Goal: Transaction & Acquisition: Purchase product/service

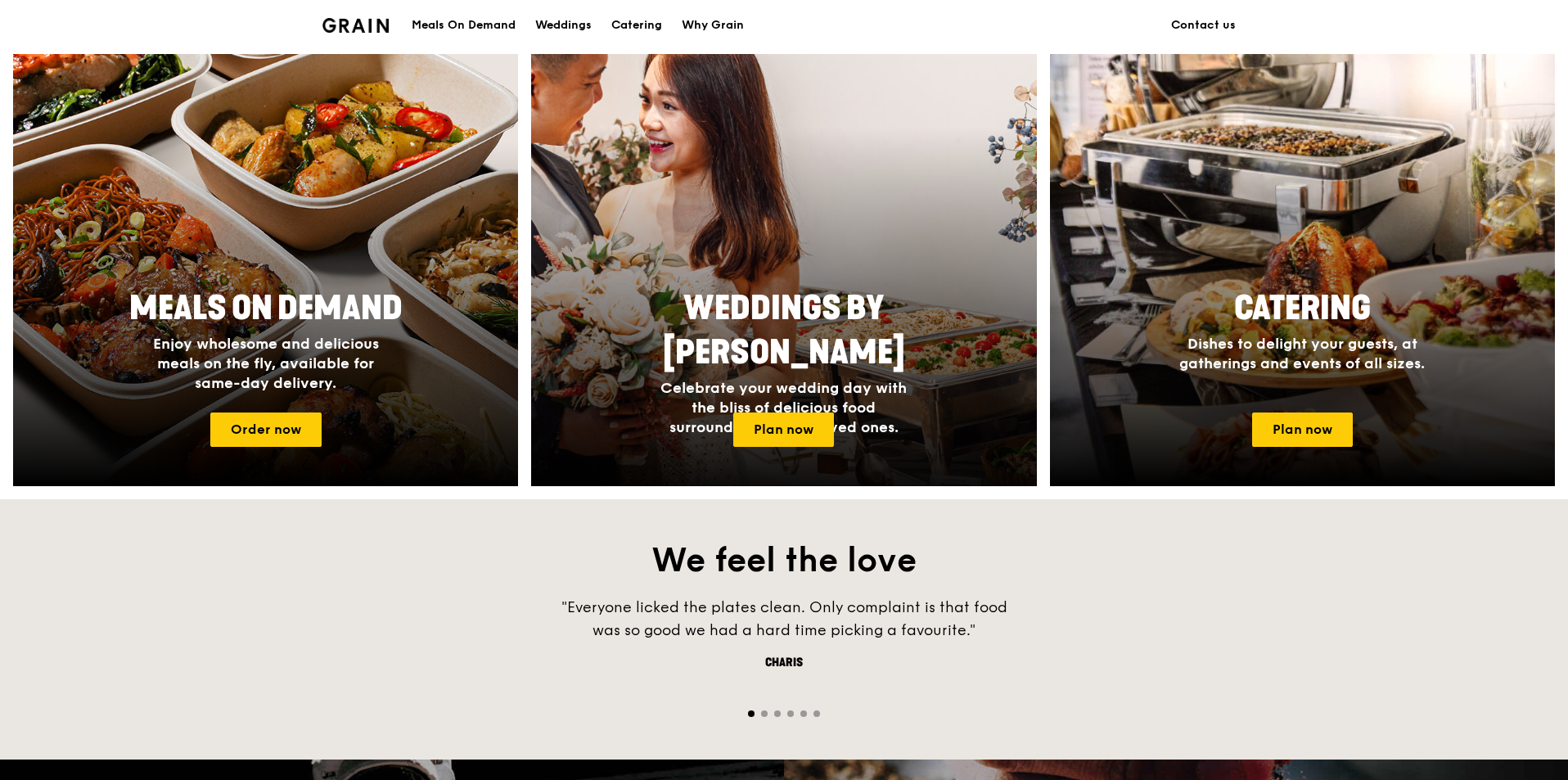
scroll to position [655, 0]
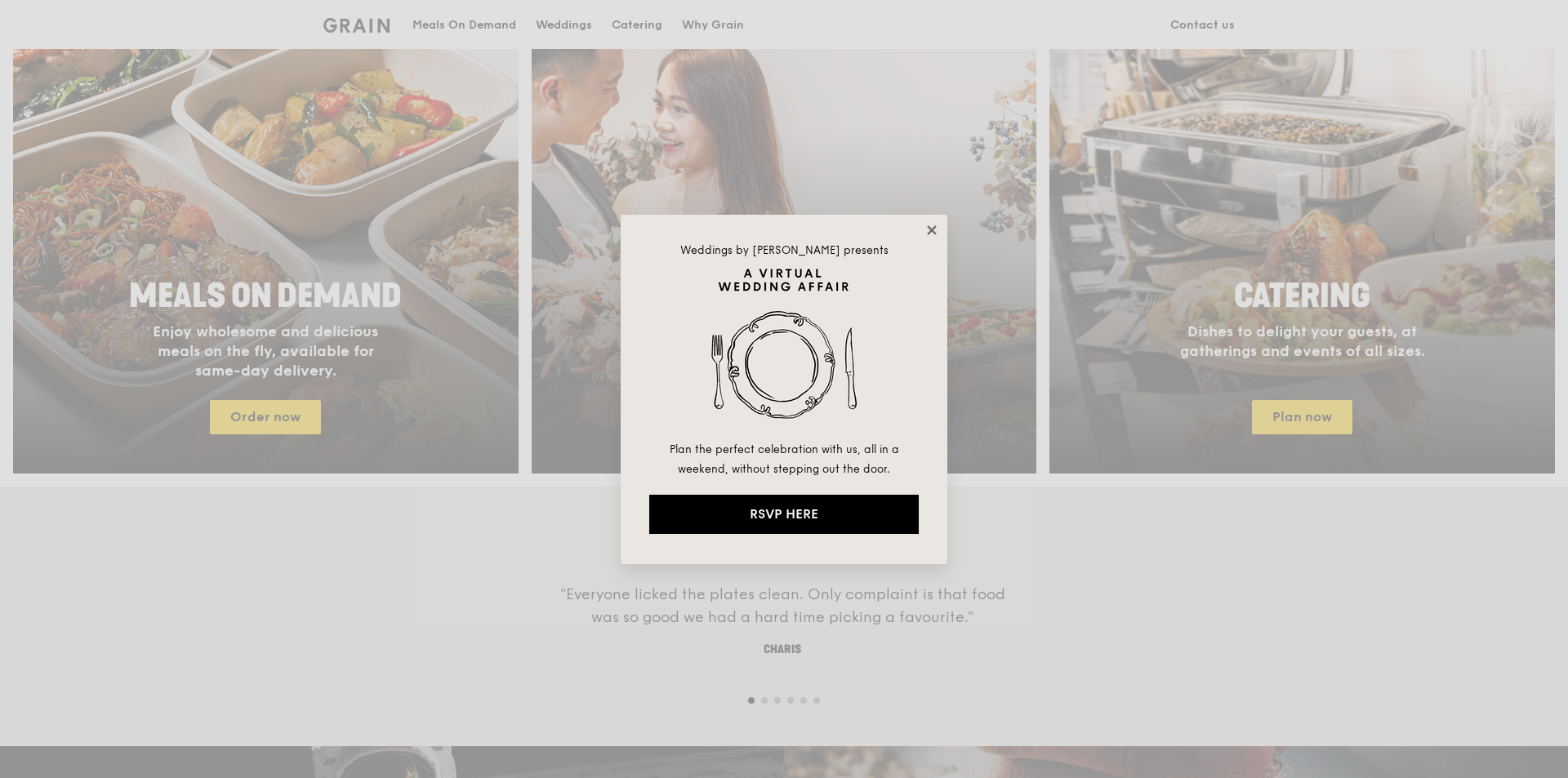
click at [934, 231] on icon at bounding box center [930, 229] width 9 height 9
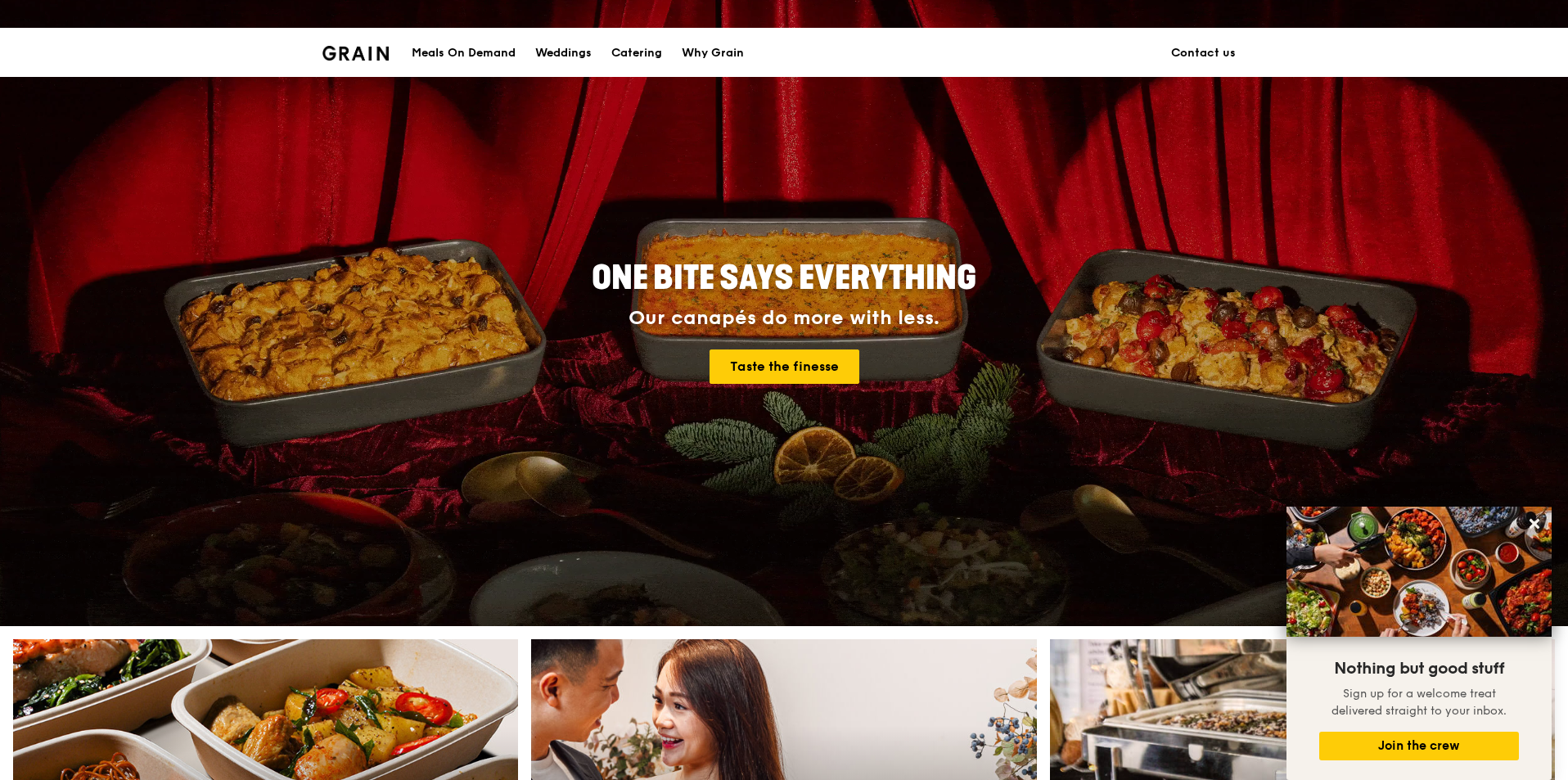
scroll to position [0, 0]
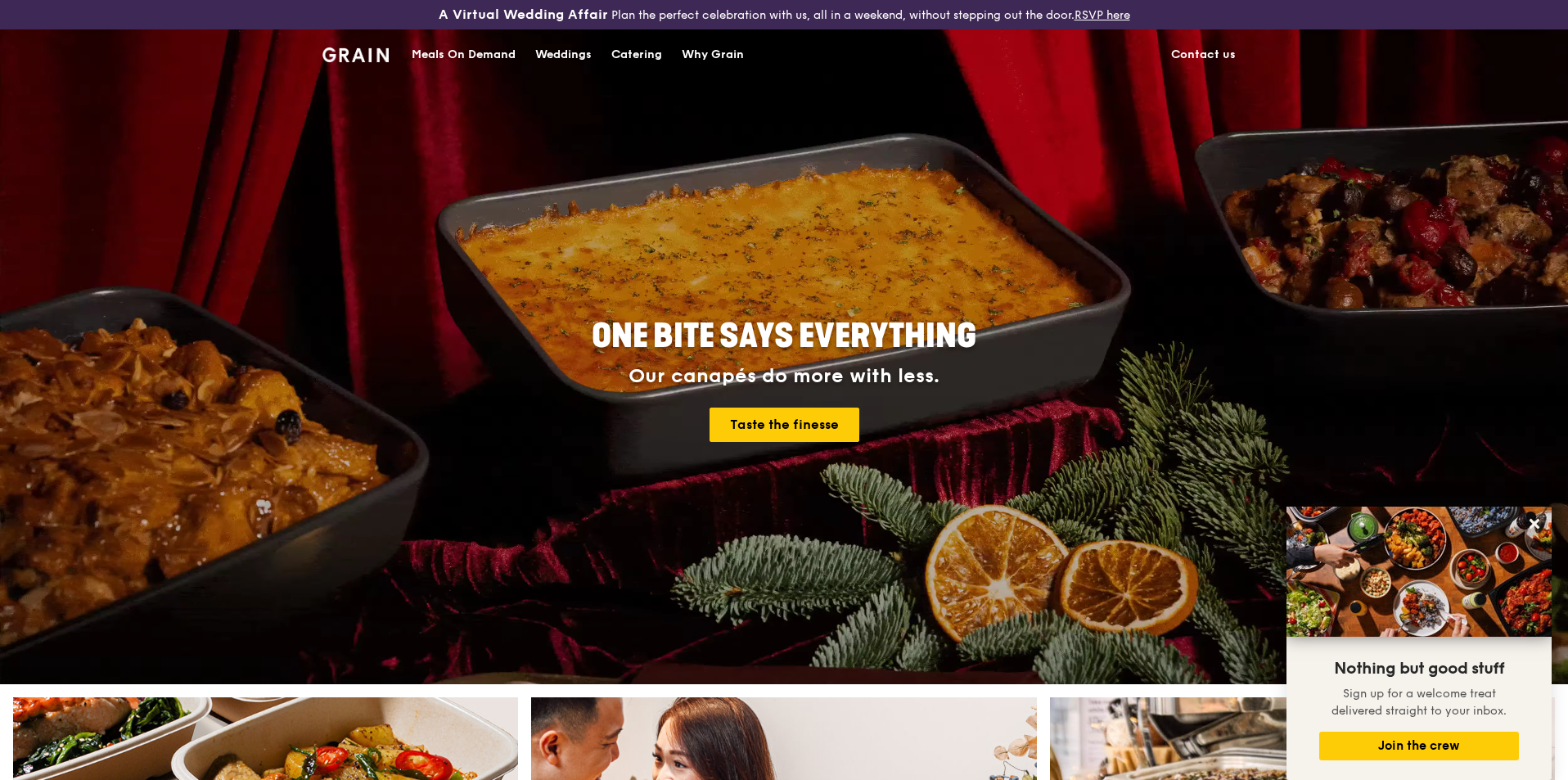
click at [469, 53] on div "Meals On Demand" at bounding box center [463, 56] width 104 height 50
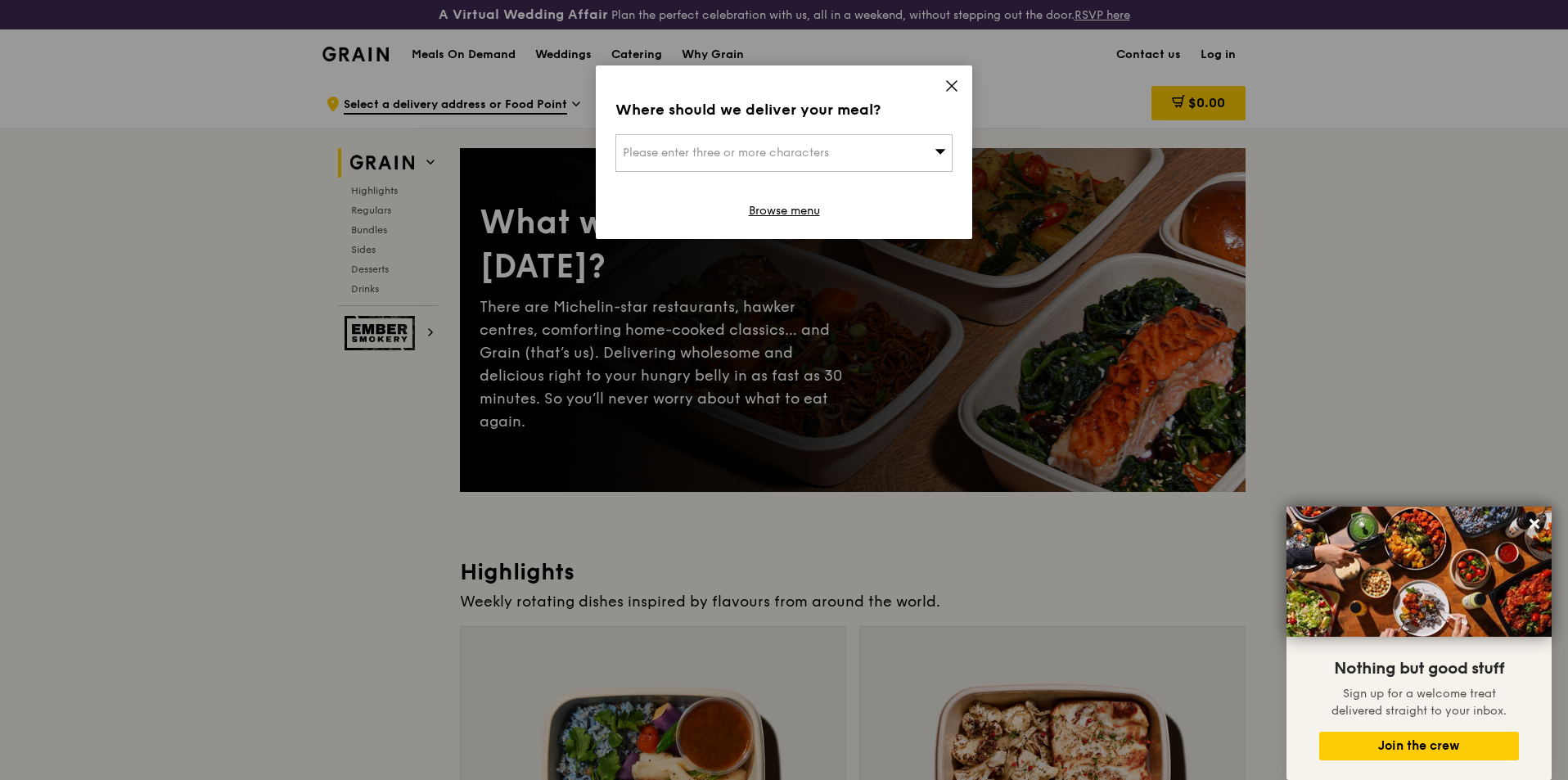
click at [959, 80] on div "Where should we deliver your meal? Please enter three or more characters Browse…" at bounding box center [784, 152] width 377 height 173
click at [952, 90] on icon at bounding box center [952, 85] width 15 height 15
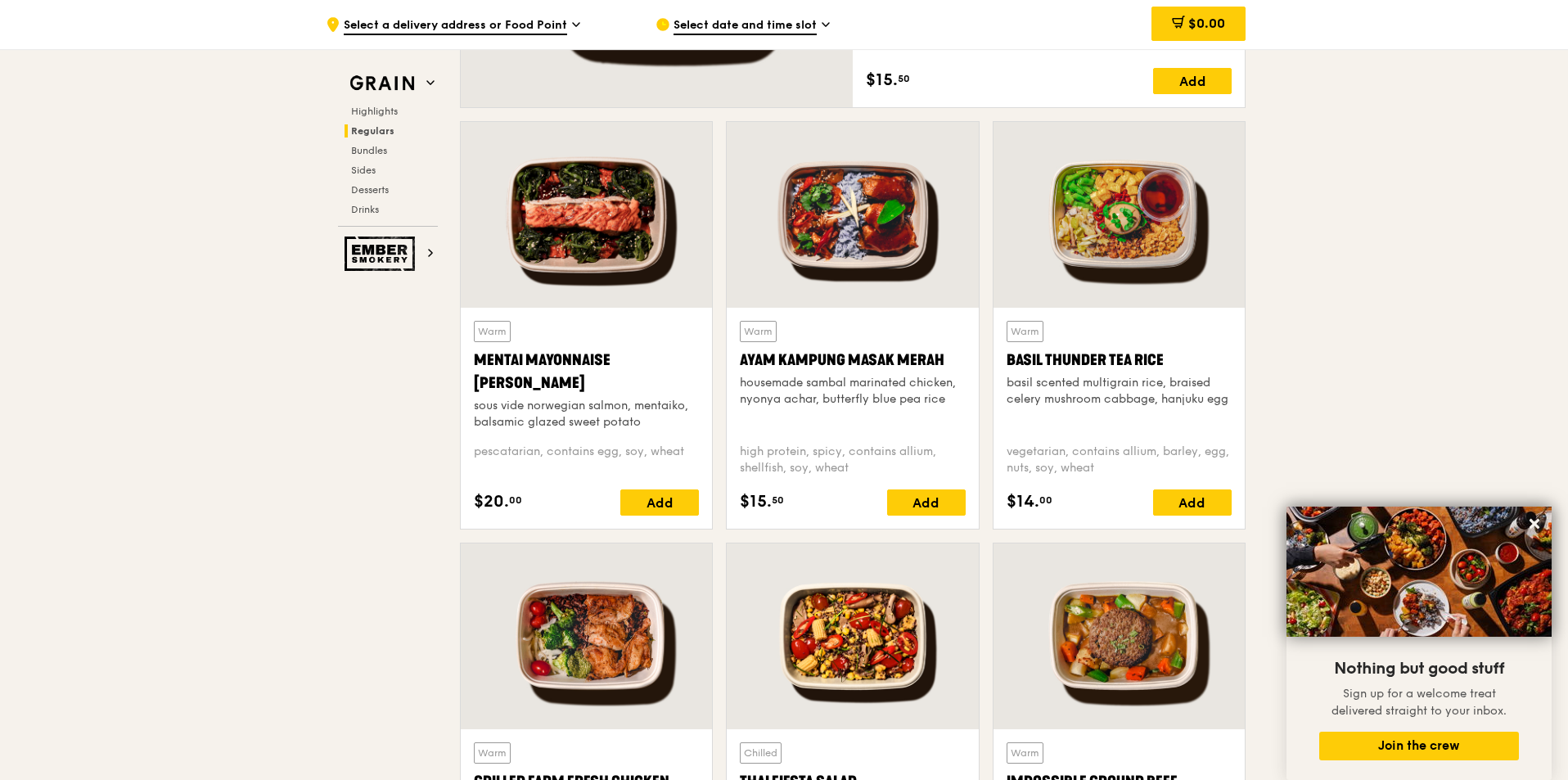
scroll to position [1528, 0]
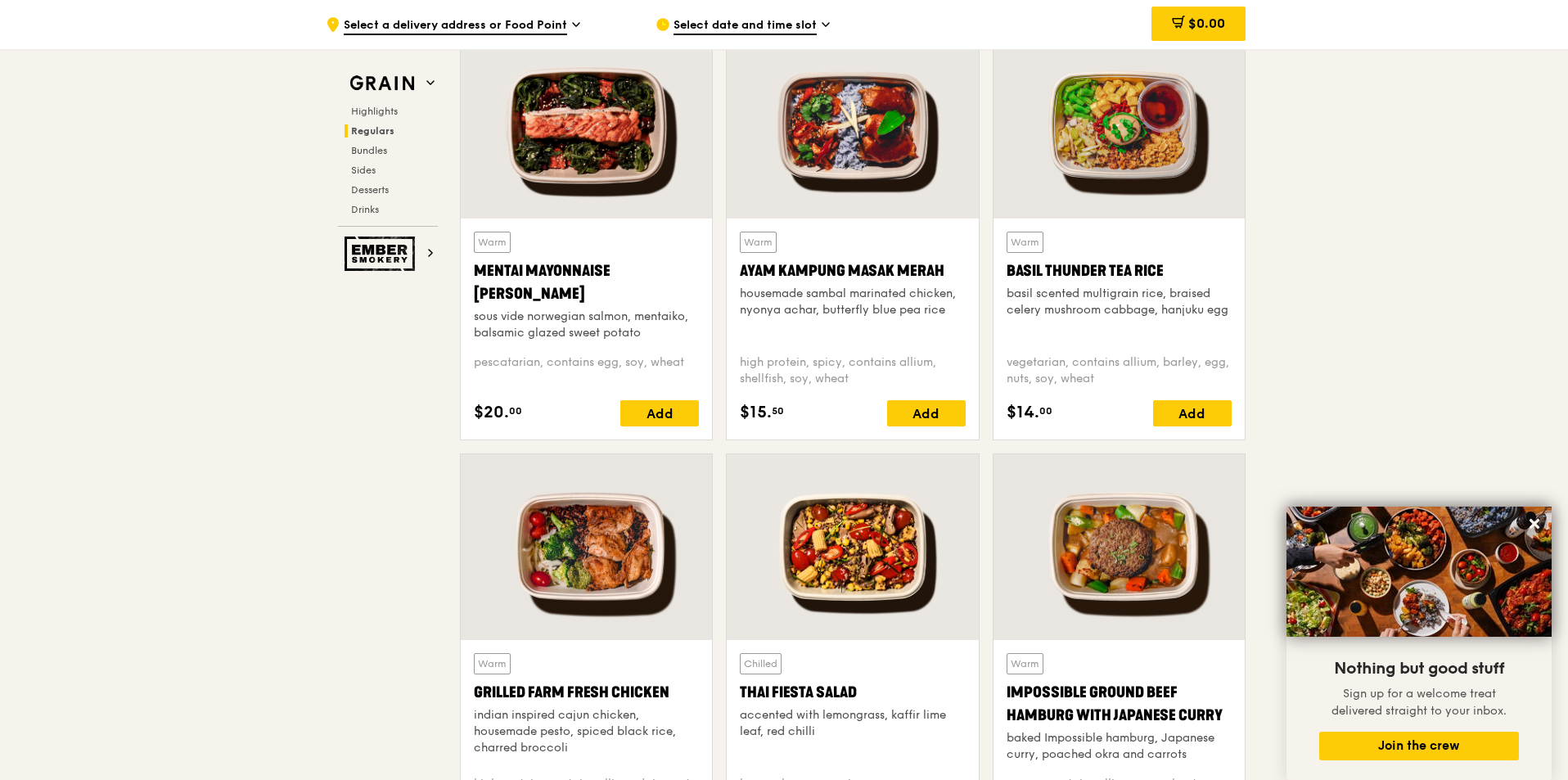
click at [618, 172] on div at bounding box center [587, 125] width 252 height 185
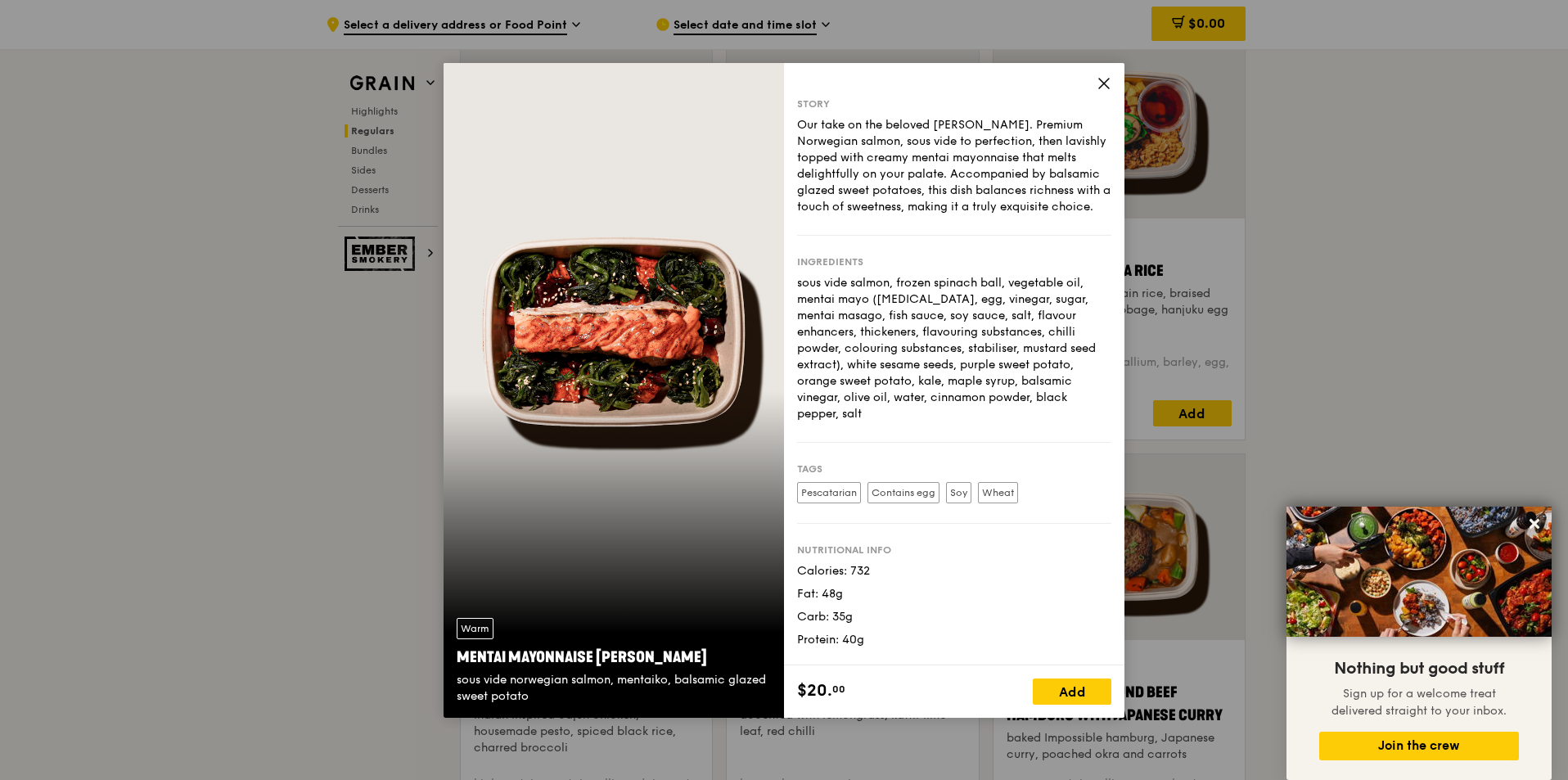
click at [1107, 83] on icon at bounding box center [1104, 83] width 15 height 15
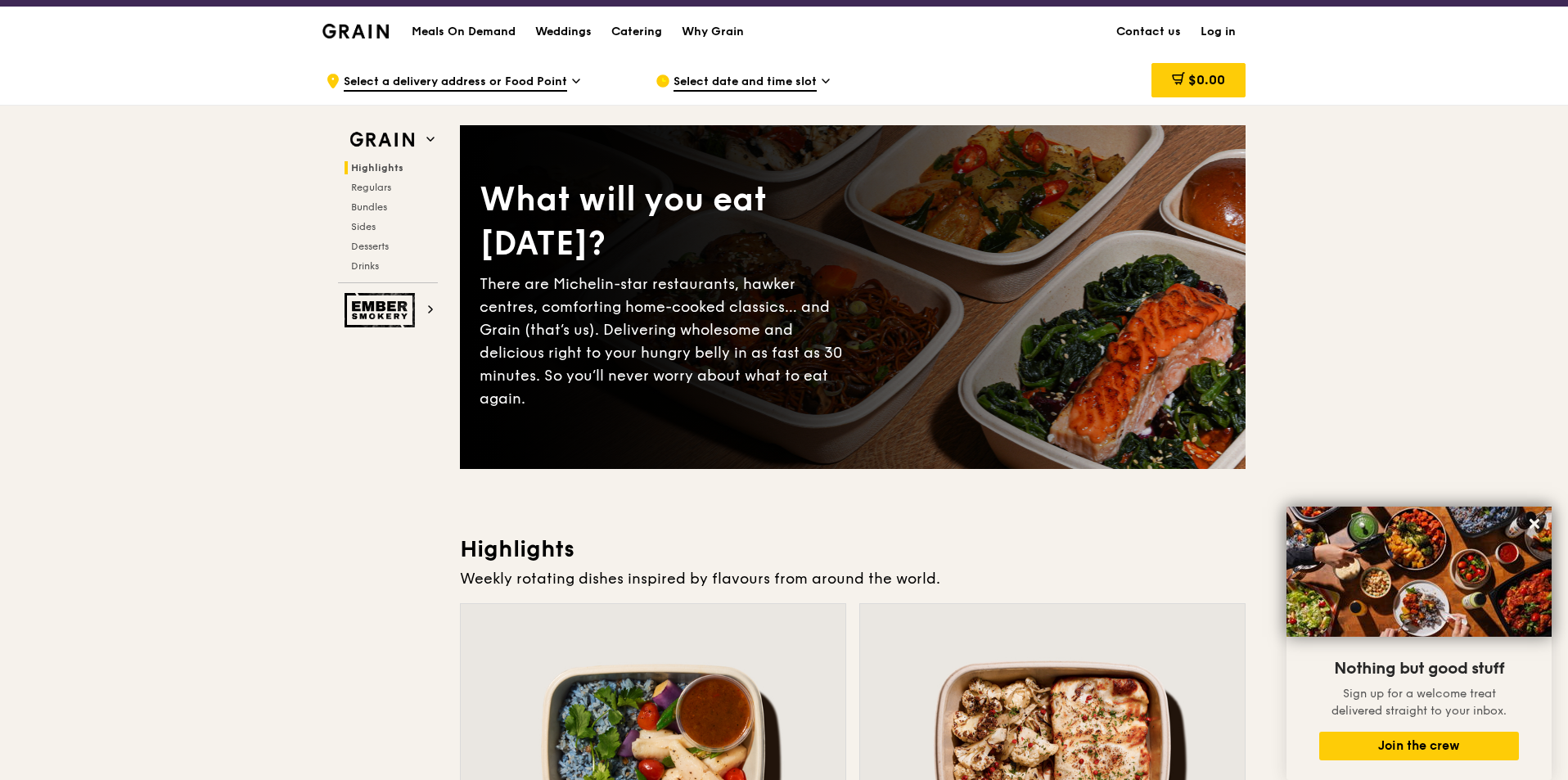
scroll to position [0, 0]
